Goal: Information Seeking & Learning: Learn about a topic

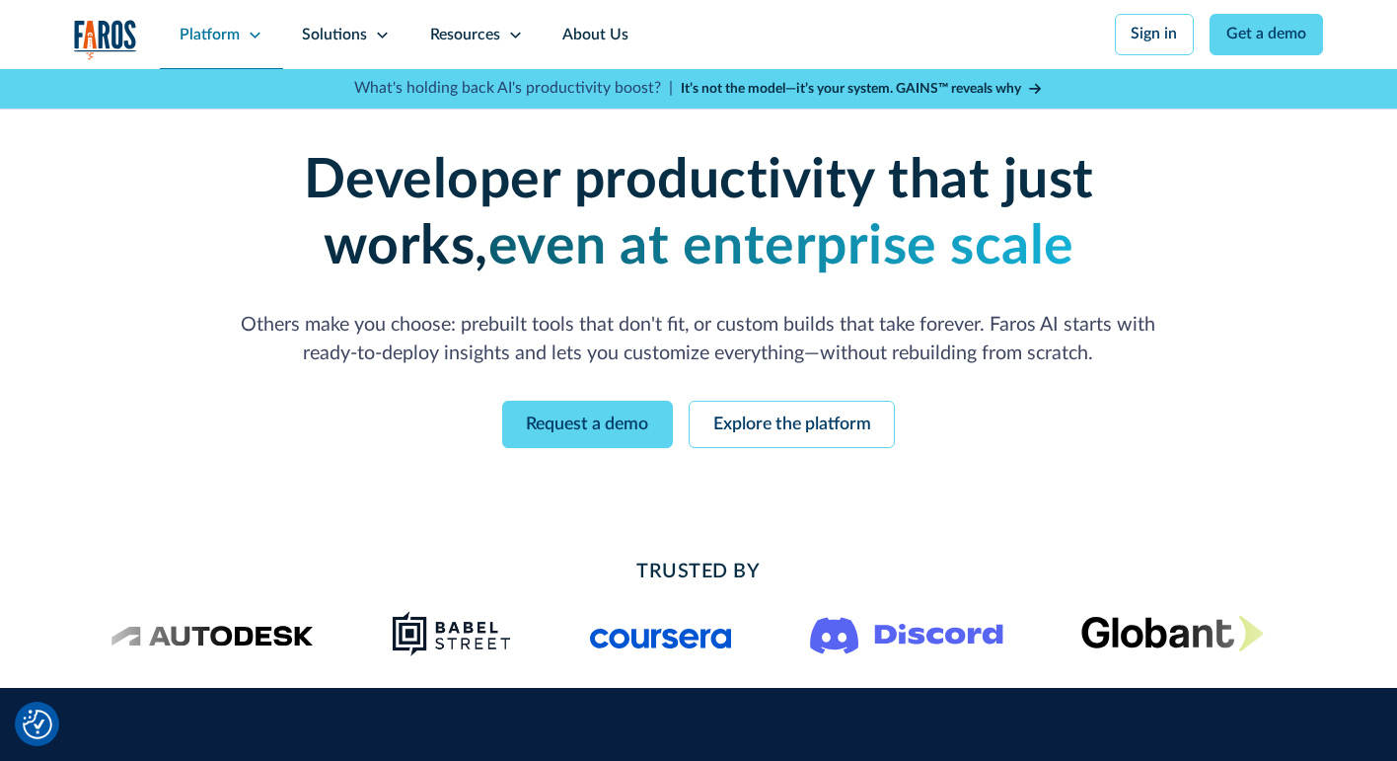
click at [230, 45] on div "Platform" at bounding box center [210, 36] width 60 height 24
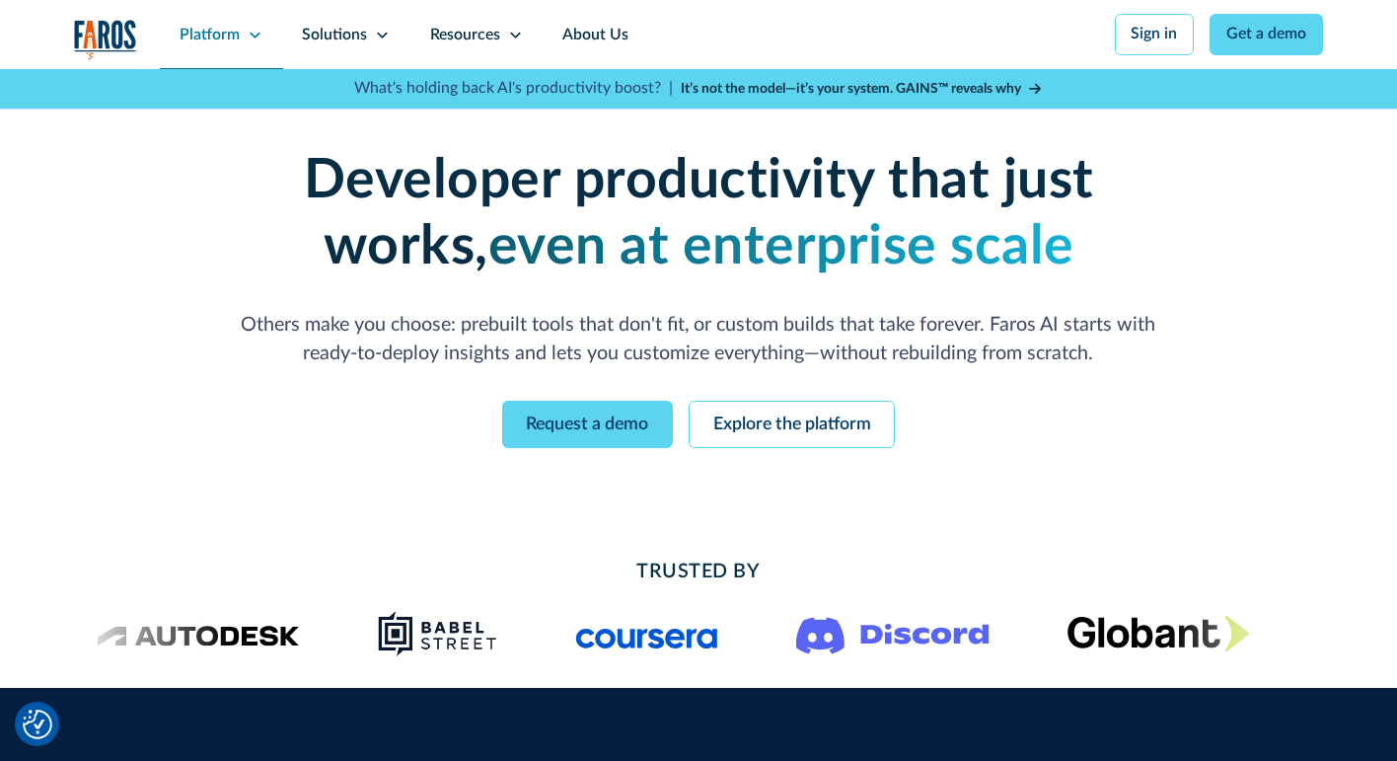
click at [230, 45] on div "Platform" at bounding box center [210, 36] width 60 height 24
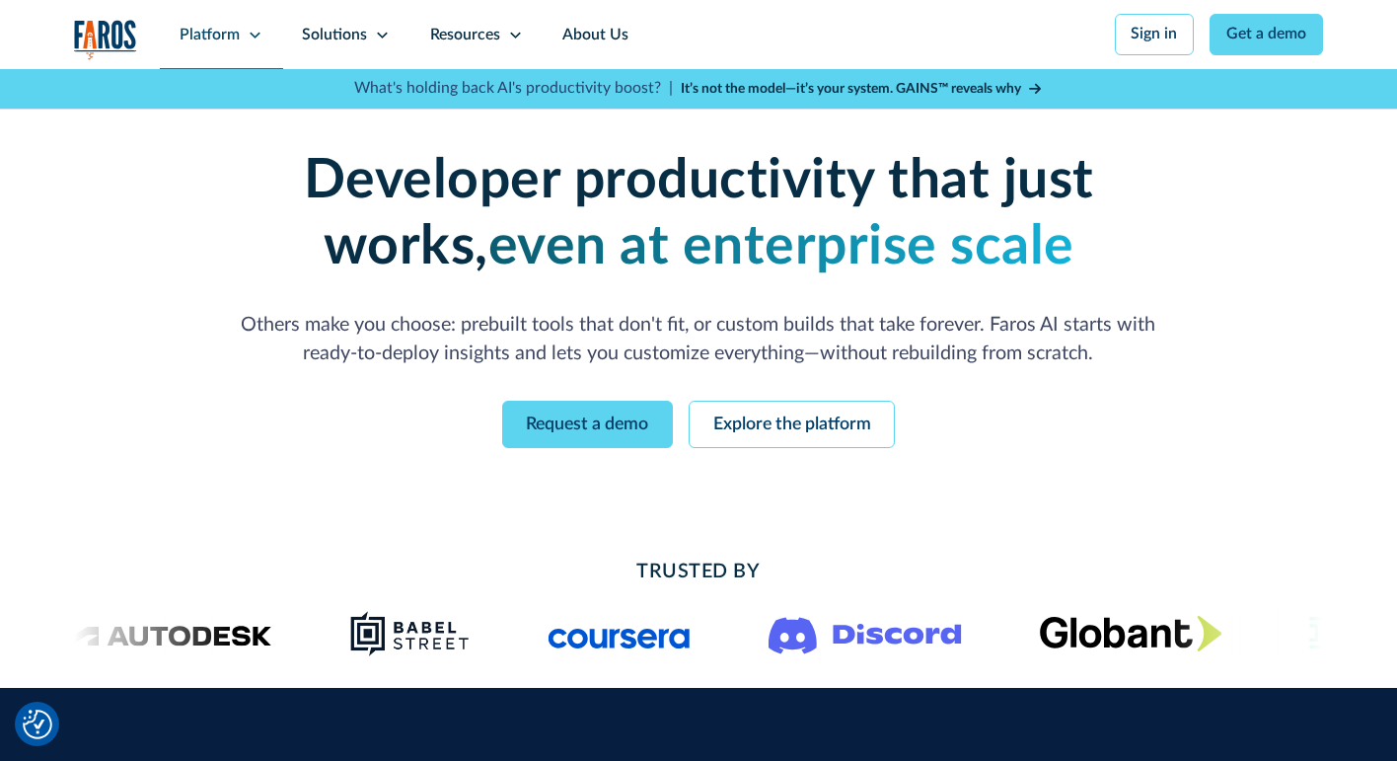
click at [230, 45] on div "Platform" at bounding box center [210, 36] width 60 height 24
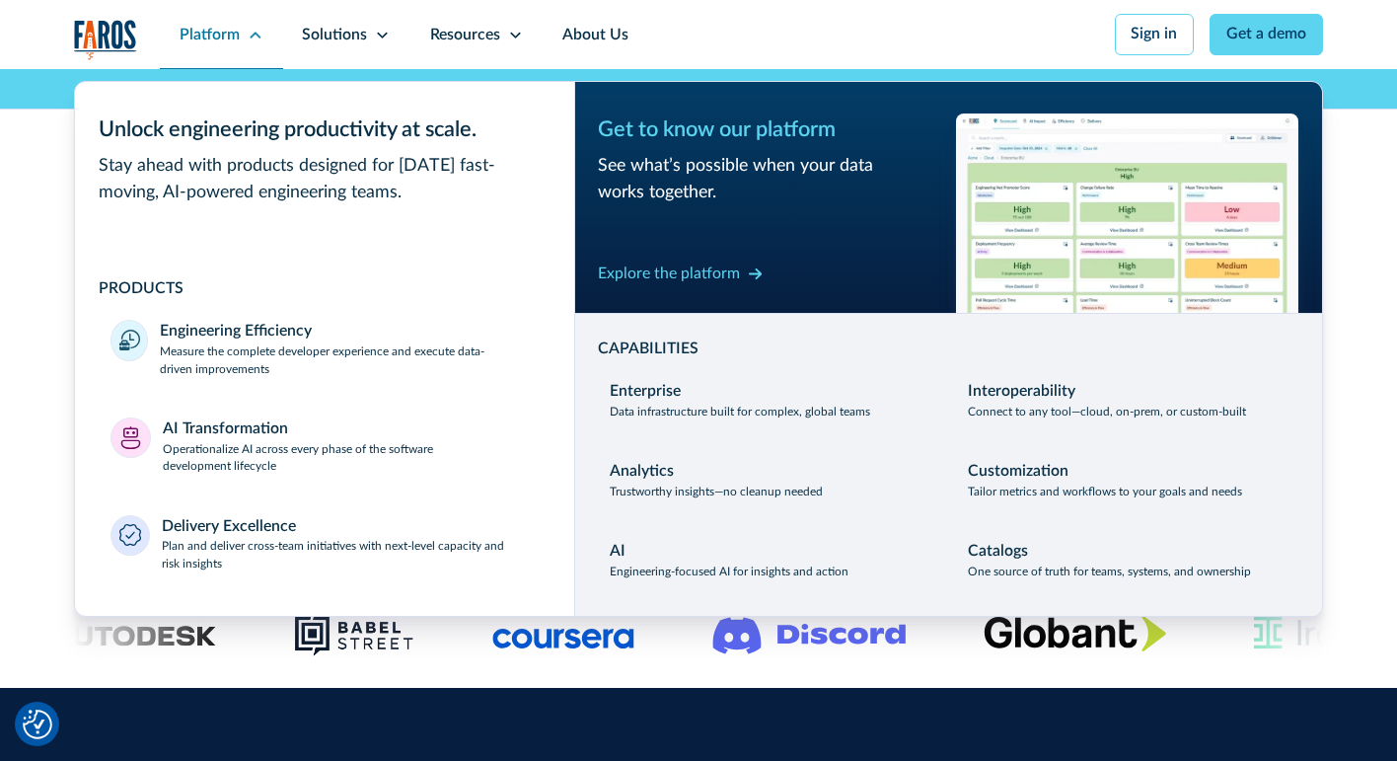
click at [230, 43] on div "Platform" at bounding box center [210, 36] width 60 height 24
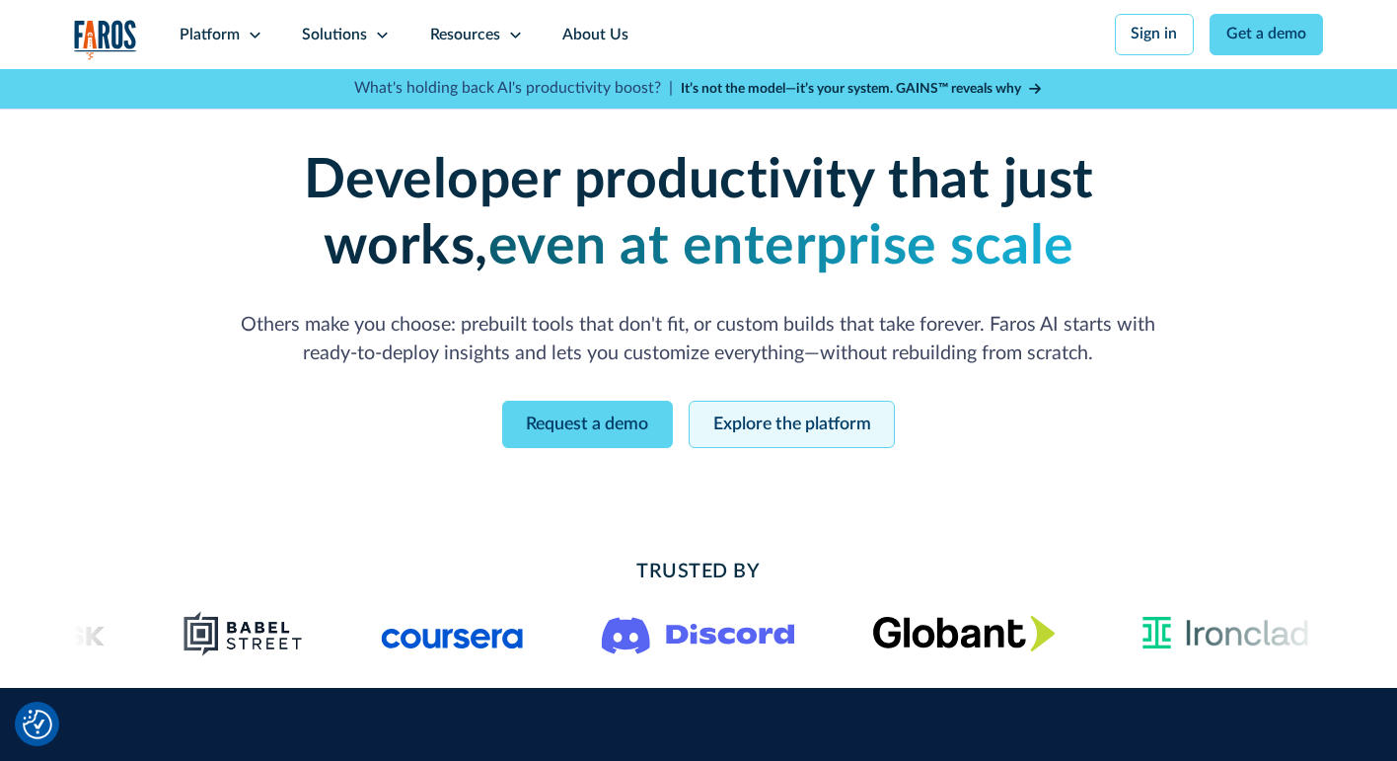
click at [781, 417] on link "Explore the platform" at bounding box center [792, 424] width 206 height 47
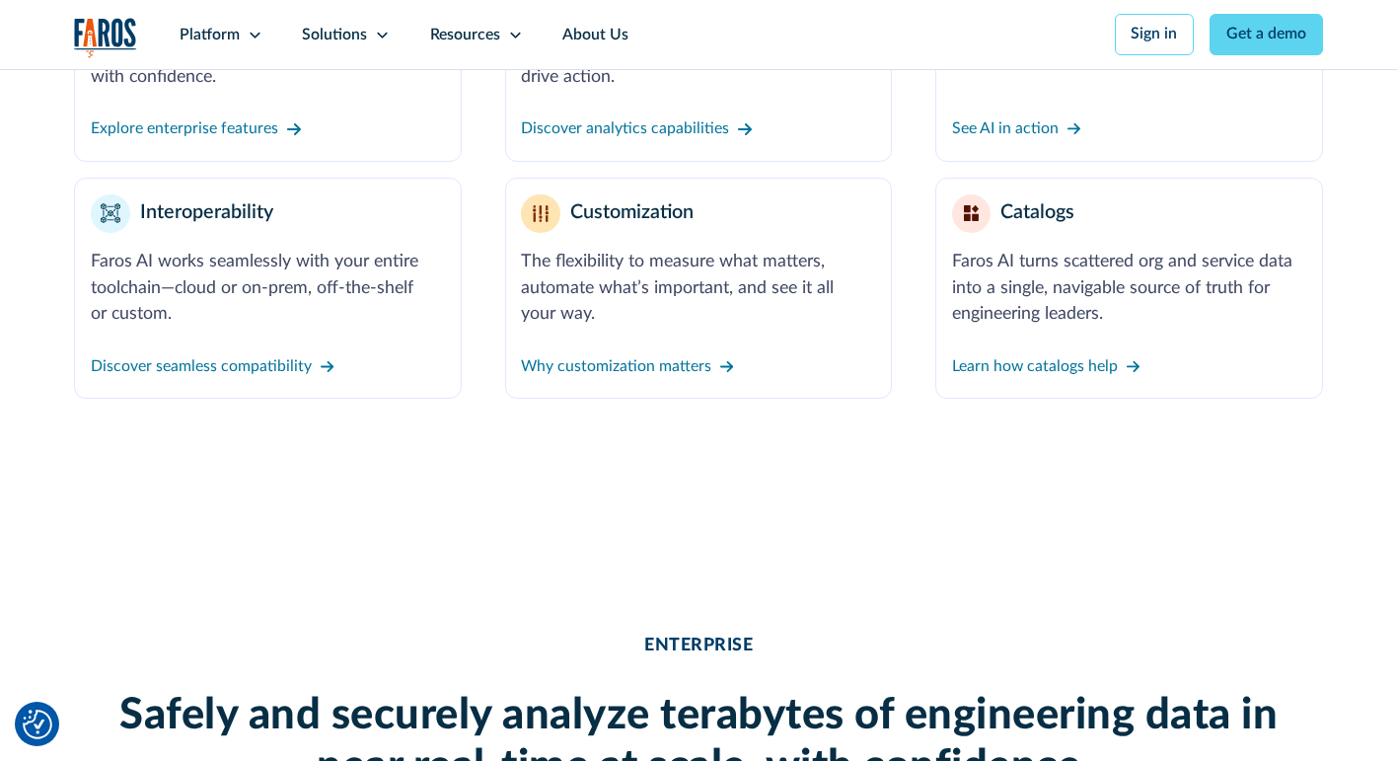
scroll to position [1019, 0]
